Goal: Answer question/provide support

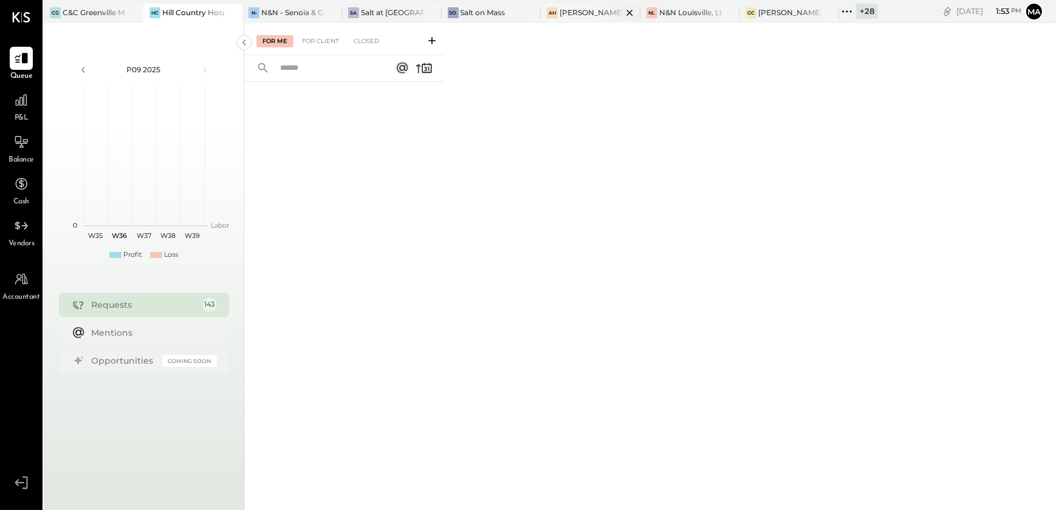
click at [592, 13] on div "[PERSON_NAME] Hoboken" at bounding box center [590, 12] width 63 height 10
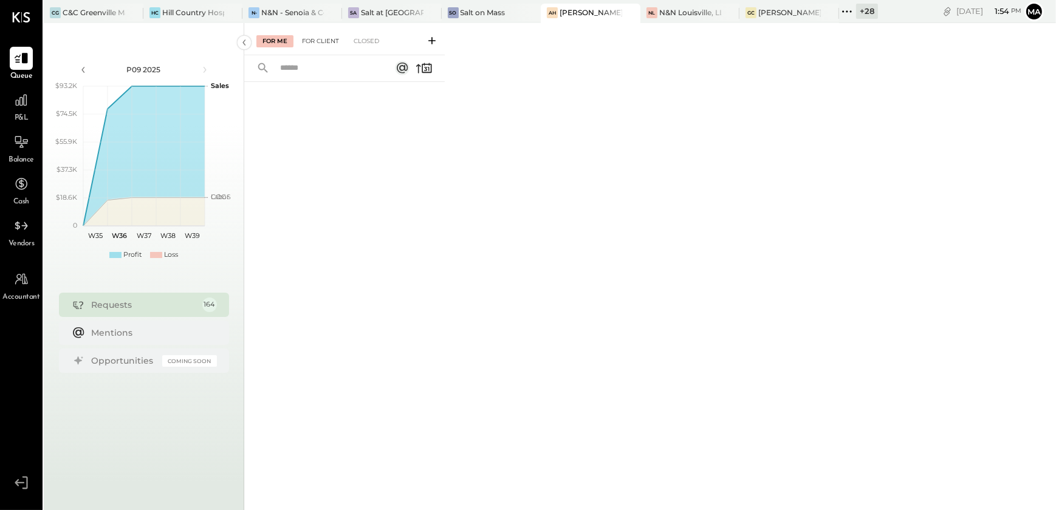
click at [304, 36] on div "For Client" at bounding box center [320, 41] width 49 height 12
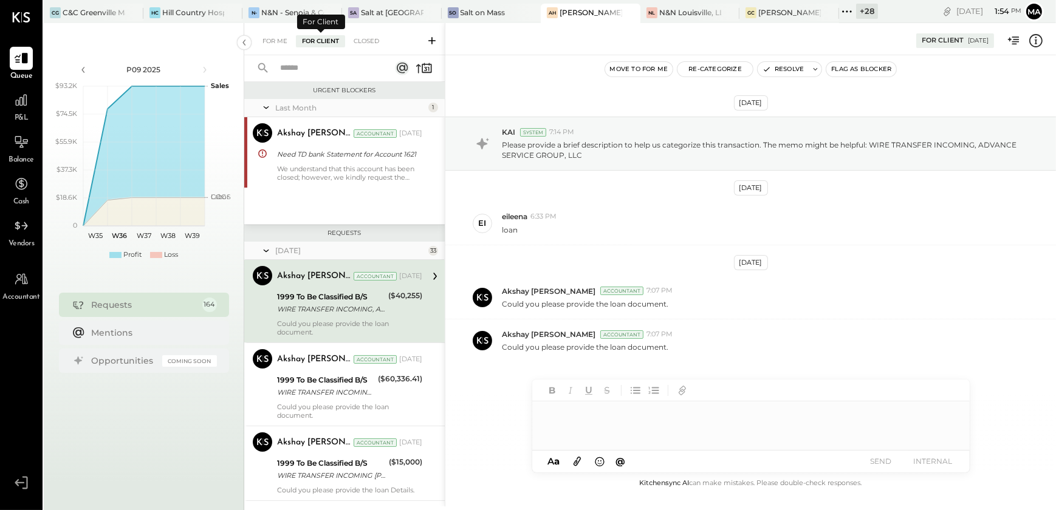
scroll to position [5, 0]
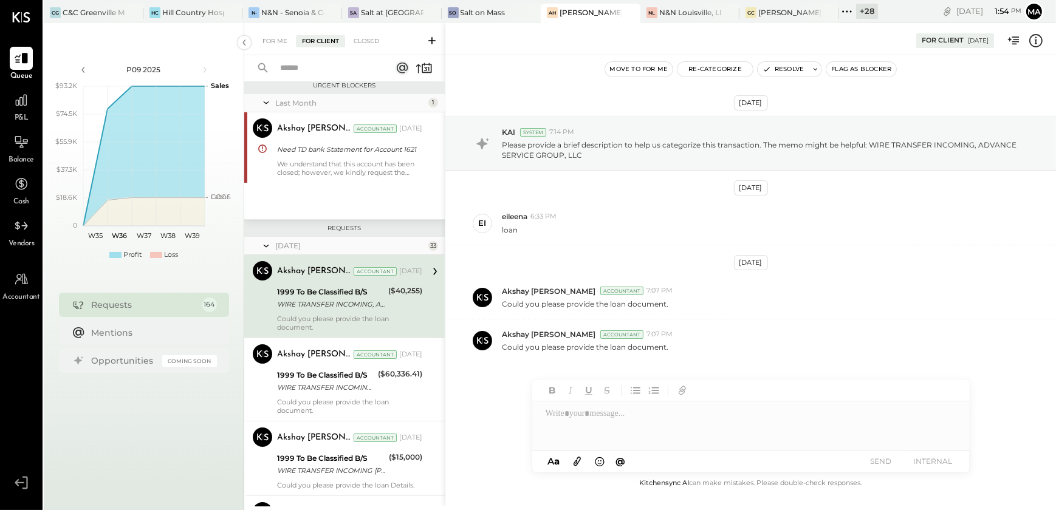
click at [433, 43] on icon at bounding box center [432, 41] width 12 height 12
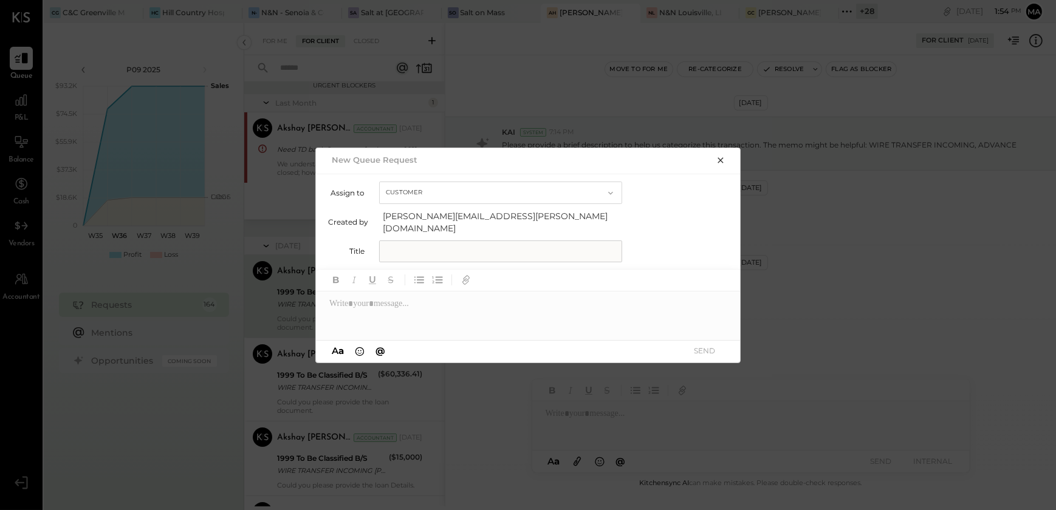
click at [432, 247] on input "text" at bounding box center [500, 252] width 243 height 22
type input "**********"
click at [378, 298] on div at bounding box center [528, 316] width 425 height 49
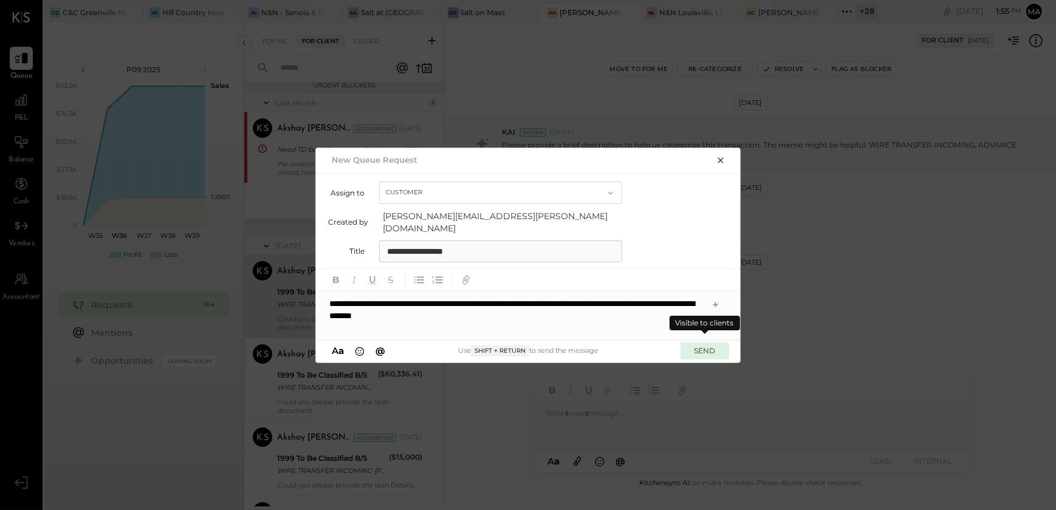
click at [697, 345] on button "SEND" at bounding box center [704, 351] width 49 height 16
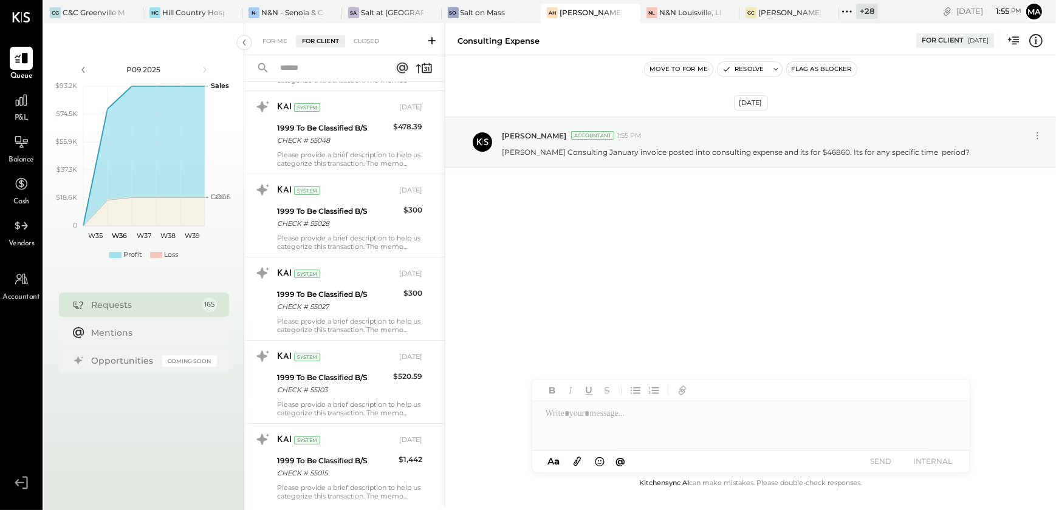
scroll to position [8516, 0]
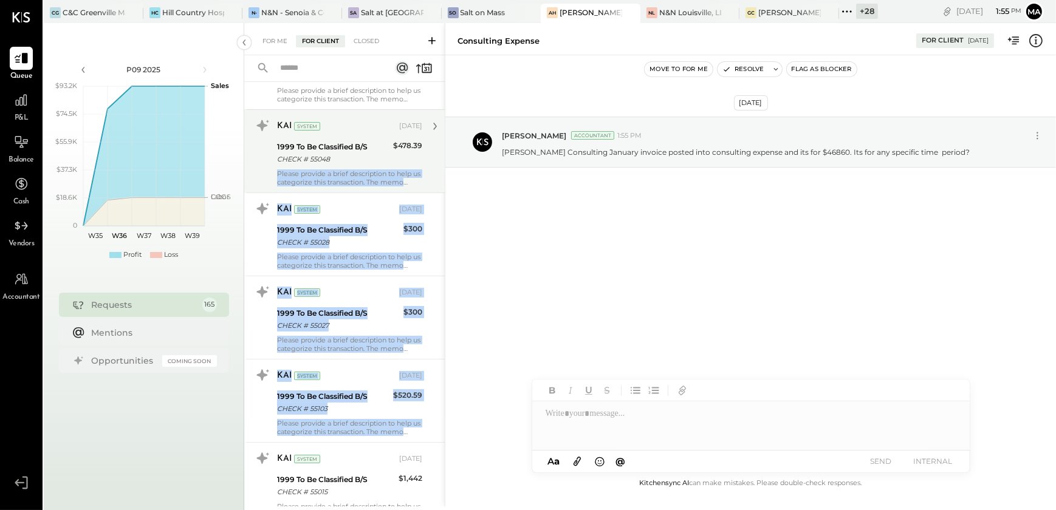
drag, startPoint x: 442, startPoint y: 352, endPoint x: 432, endPoint y: 154, distance: 198.3
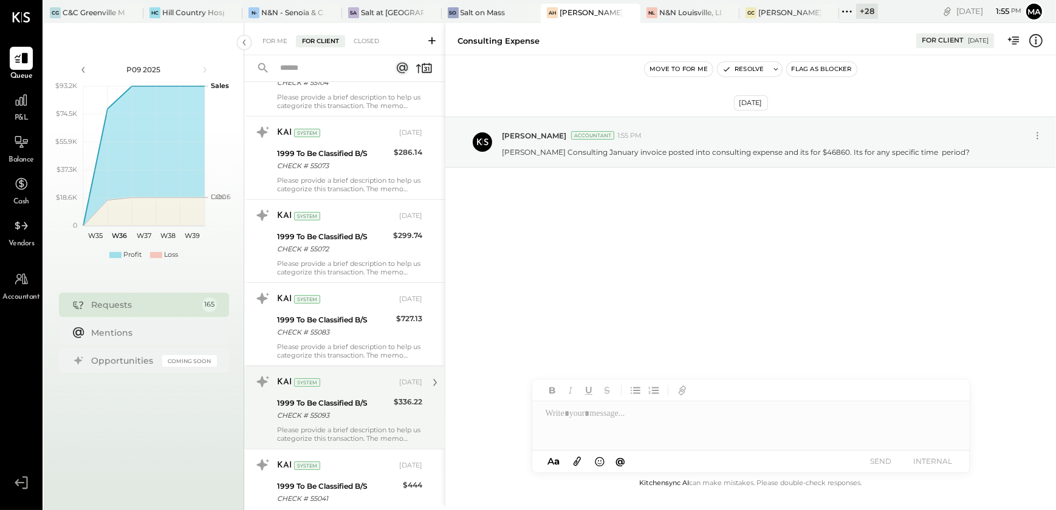
scroll to position [7466, 0]
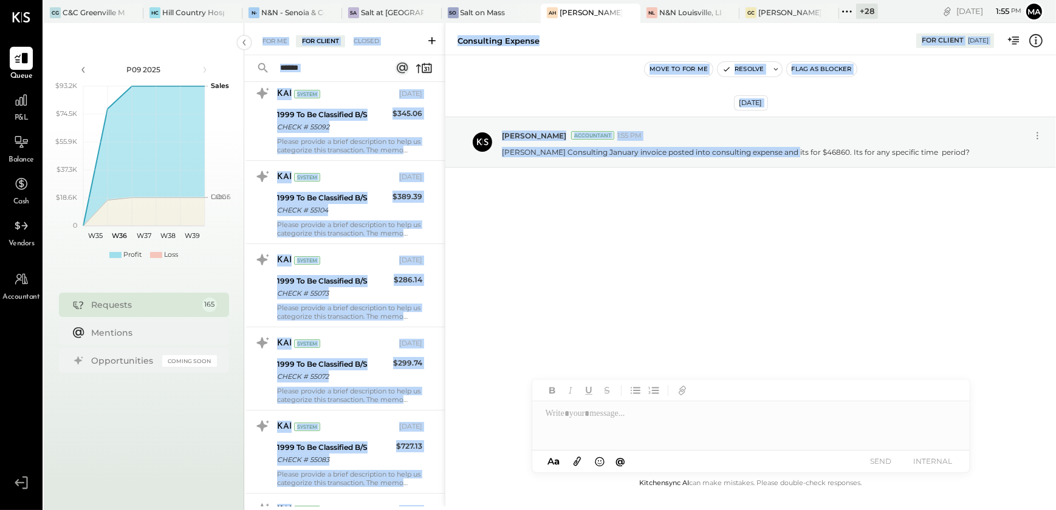
drag, startPoint x: 794, startPoint y: 150, endPoint x: 1070, endPoint y: 155, distance: 275.8
click at [1055, 155] on html "Queue P&L Balance Cash Vendors Accountant v 4.33.0 CG C&C Greenville Main, LLC …" at bounding box center [528, 255] width 1056 height 510
